Goal: Task Accomplishment & Management: Use online tool/utility

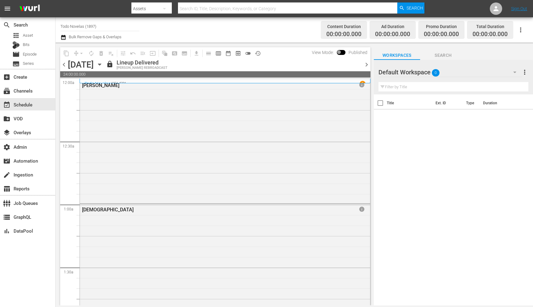
scroll to position [2185, 0]
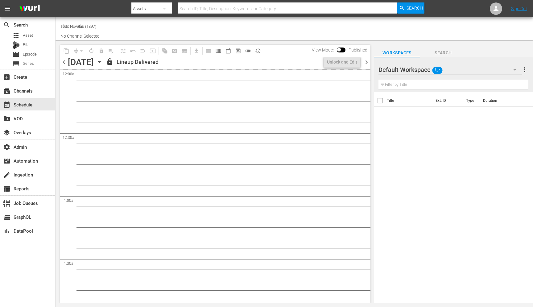
click at [106, 29] on input "Todo Novelas (1897)" at bounding box center [100, 26] width 79 height 15
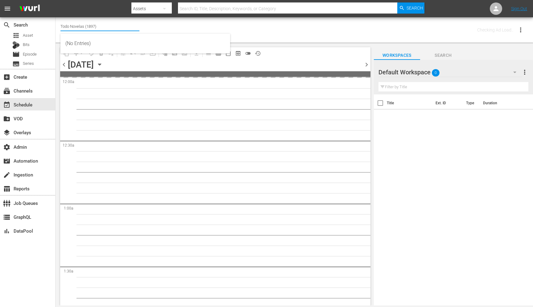
click at [106, 29] on input "Todo Novelas (1897)" at bounding box center [100, 26] width 79 height 15
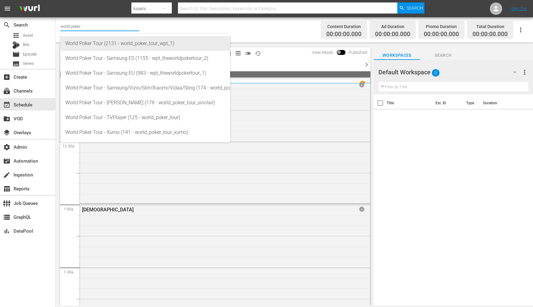
click at [111, 42] on div "World Poker Tour (2131 - world_poker_tour_wpt_1)" at bounding box center [145, 43] width 160 height 15
type input "World Poker Tour (2131 - world_poker_tour_wpt_1)"
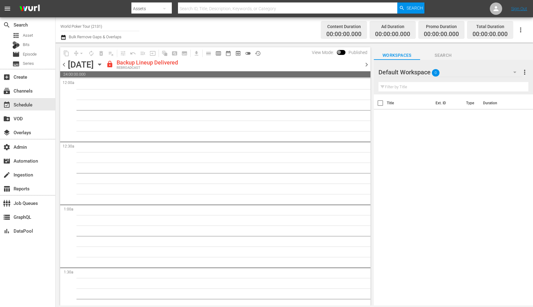
click at [368, 63] on span "chevron_right" at bounding box center [367, 65] width 8 height 8
click at [65, 65] on span "chevron_left" at bounding box center [64, 65] width 8 height 8
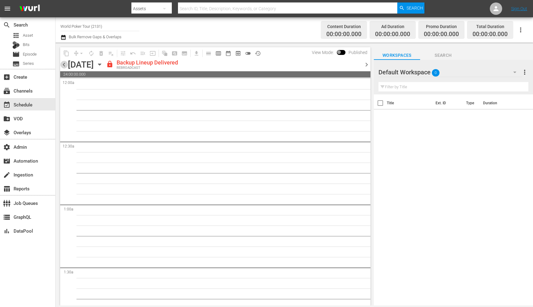
click at [65, 65] on span "chevron_left" at bounding box center [64, 65] width 8 height 8
click at [67, 65] on span "chevron_left" at bounding box center [64, 65] width 8 height 8
click at [109, 27] on input "World Poker Tour (2131)" at bounding box center [100, 26] width 79 height 15
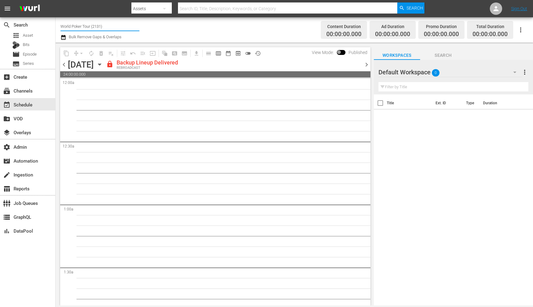
click at [109, 27] on input "World Poker Tour (2131)" at bounding box center [100, 26] width 79 height 15
paste input "hemisphere_media_group_todonovelas_2"
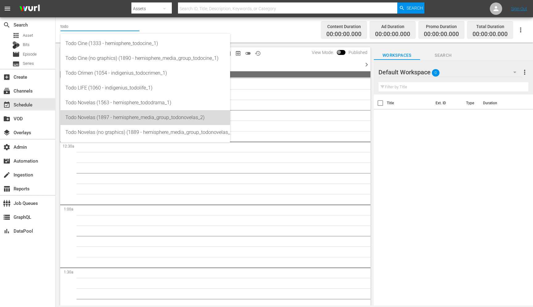
click at [156, 114] on div "Todo Novelas (1897 - hemisphere_media_group_todonovelas_2)" at bounding box center [145, 117] width 160 height 15
type input "Todo Novelas (1897 - hemisphere_media_group_todonovelas_2)"
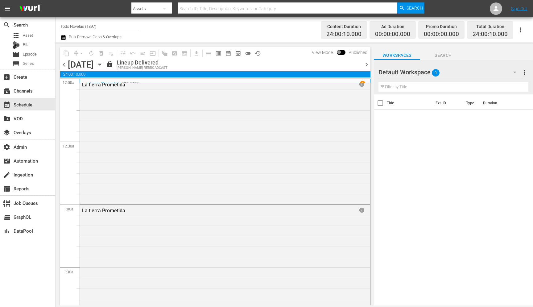
click at [367, 63] on span "chevron_right" at bounding box center [367, 65] width 8 height 8
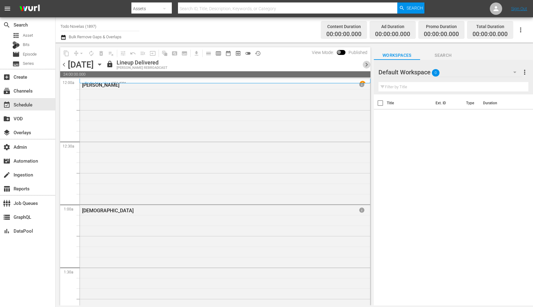
click at [367, 63] on span "chevron_right" at bounding box center [367, 65] width 8 height 8
click at [63, 63] on span "chevron_left" at bounding box center [64, 65] width 8 height 8
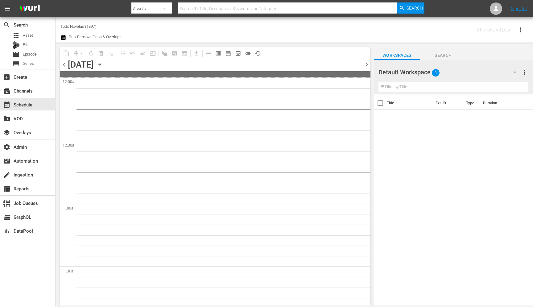
click at [63, 63] on span "chevron_left" at bounding box center [64, 65] width 8 height 8
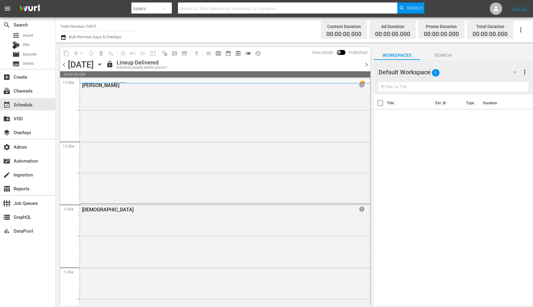
click at [63, 63] on span "chevron_left" at bounding box center [64, 65] width 8 height 8
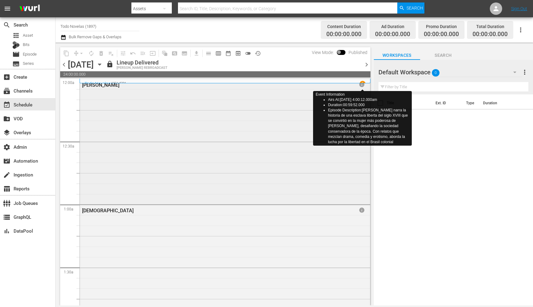
click at [363, 86] on span "info" at bounding box center [362, 85] width 6 height 6
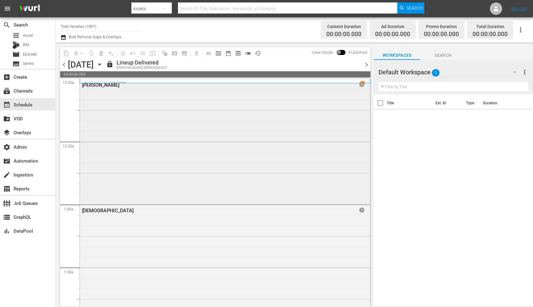
click at [93, 86] on div "[PERSON_NAME]" at bounding box center [206, 85] width 249 height 6
click at [362, 85] on span "info" at bounding box center [362, 85] width 6 height 6
click at [94, 64] on div "[DATE]" at bounding box center [81, 65] width 26 height 10
click at [101, 65] on icon "button" at bounding box center [99, 65] width 3 height 2
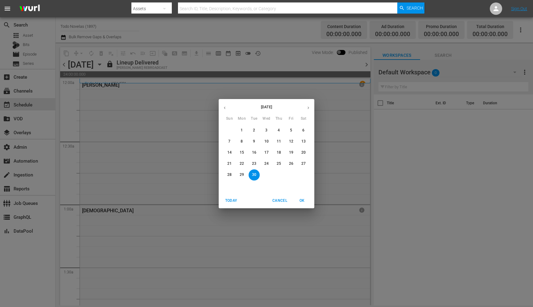
click at [311, 109] on icon "button" at bounding box center [308, 108] width 5 height 5
click at [254, 153] on p "14" at bounding box center [254, 152] width 4 height 5
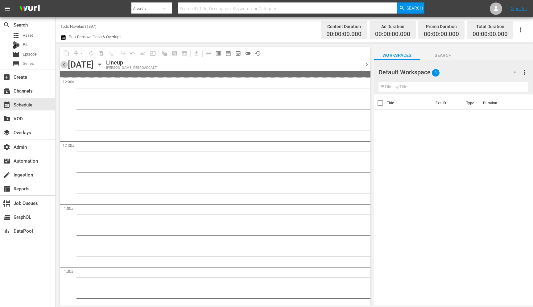
click at [62, 65] on span "chevron_left" at bounding box center [64, 65] width 8 height 8
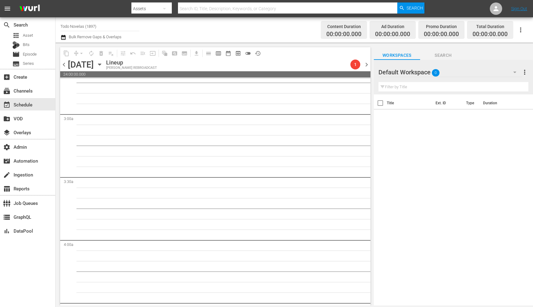
scroll to position [15, 0]
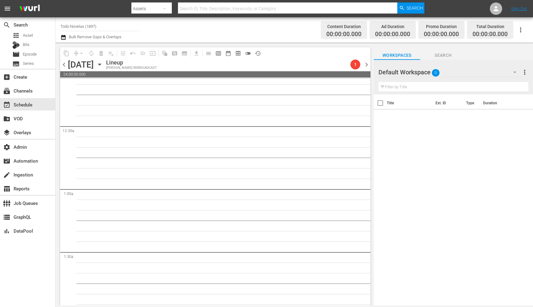
click at [61, 62] on span "chevron_left" at bounding box center [64, 65] width 8 height 8
click at [356, 64] on span "1" at bounding box center [356, 64] width 10 height 5
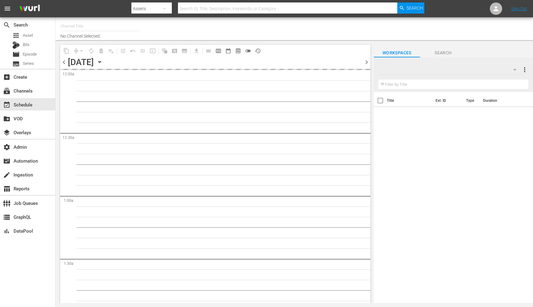
type input "Todo Novelas (1897)"
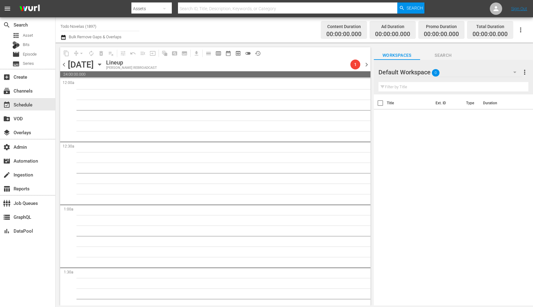
click at [94, 66] on div "[DATE]" at bounding box center [81, 65] width 26 height 10
click at [103, 66] on icon "button" at bounding box center [99, 64] width 7 height 7
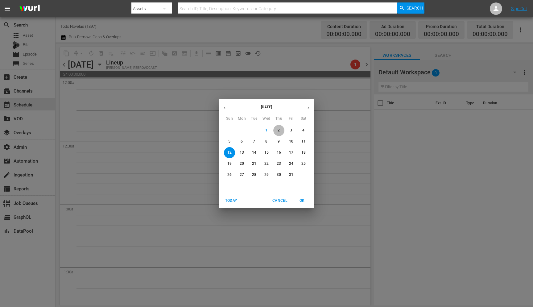
click at [280, 131] on span "2" at bounding box center [279, 130] width 11 height 5
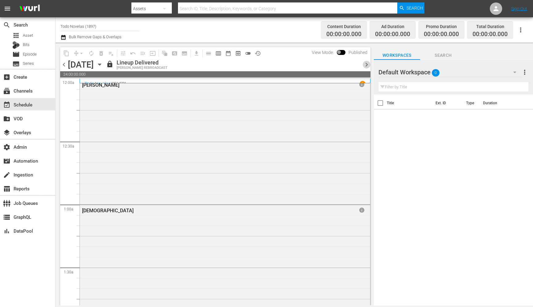
click at [365, 65] on span "chevron_right" at bounding box center [367, 65] width 8 height 8
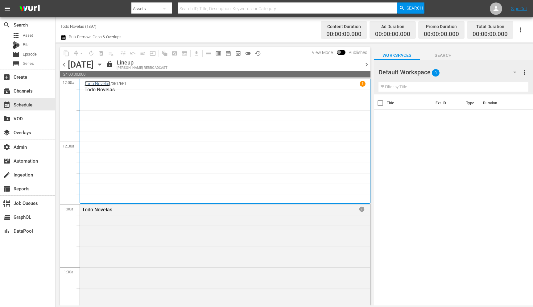
click at [96, 82] on link "Todo Novelas" at bounding box center [98, 83] width 26 height 5
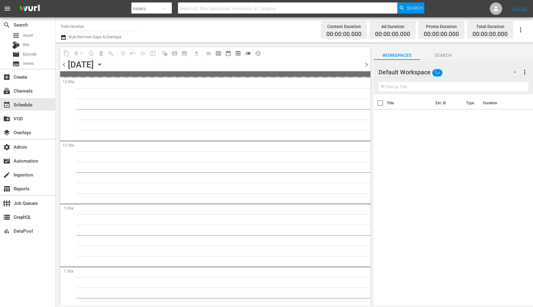
scroll to position [15, 0]
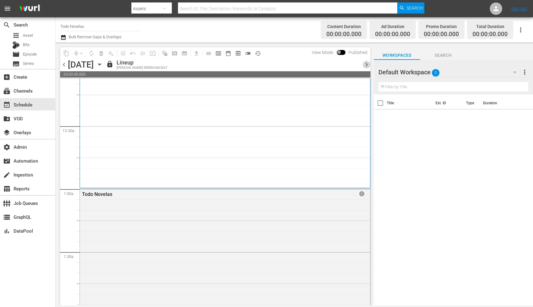
click at [367, 65] on span "chevron_right" at bounding box center [367, 65] width 8 height 8
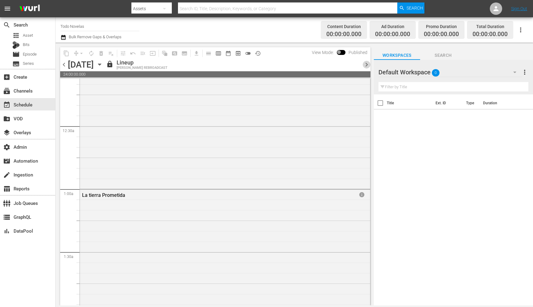
click at [367, 65] on span "chevron_right" at bounding box center [367, 65] width 8 height 8
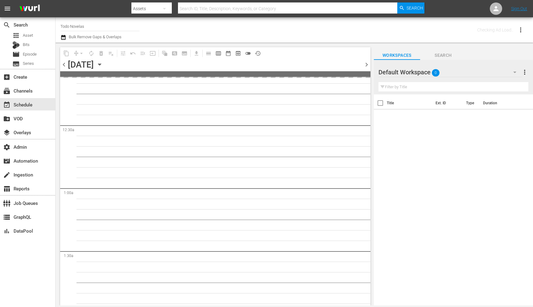
scroll to position [26, 0]
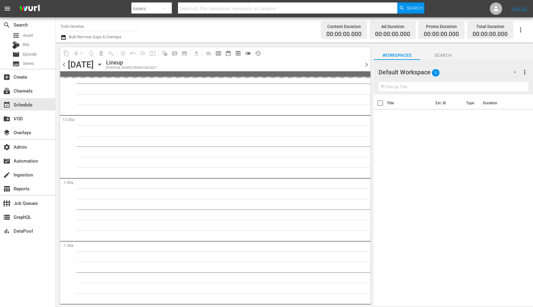
click at [98, 28] on input "Todo Novelas" at bounding box center [100, 26] width 79 height 15
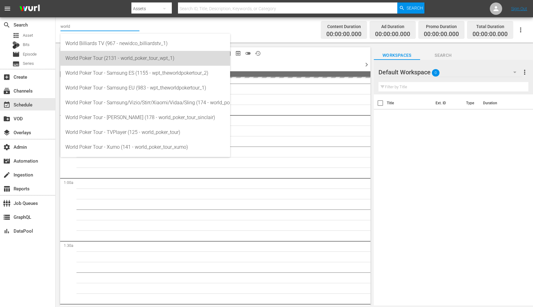
click at [106, 58] on div "World Poker Tour (2131 - world_poker_tour_wpt_1)" at bounding box center [145, 58] width 160 height 15
type input "World Poker Tour (2131 - world_poker_tour_wpt_1)"
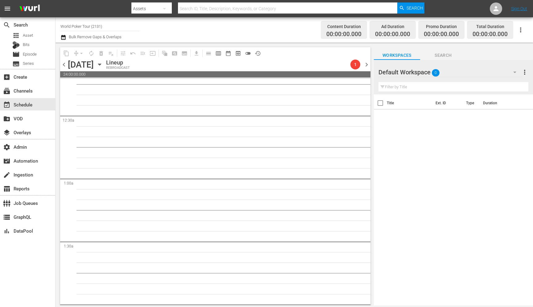
click at [64, 66] on span "chevron_left" at bounding box center [64, 65] width 8 height 8
click at [370, 64] on span "chevron_right" at bounding box center [367, 65] width 8 height 8
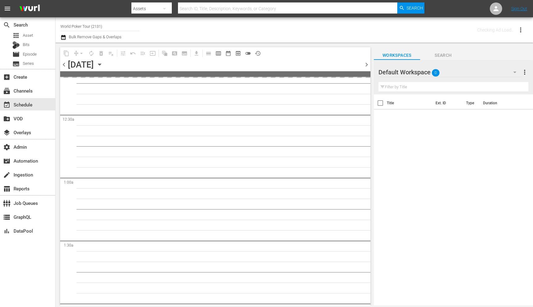
click at [370, 64] on span "chevron_right" at bounding box center [367, 65] width 8 height 8
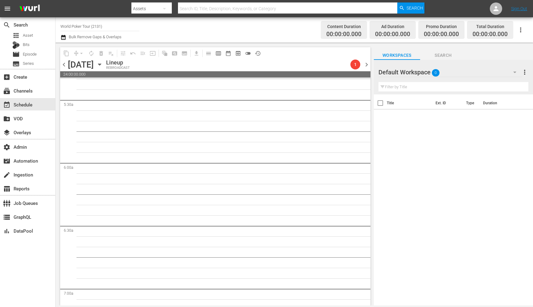
scroll to position [717, 0]
